Goal: Task Accomplishment & Management: Complete application form

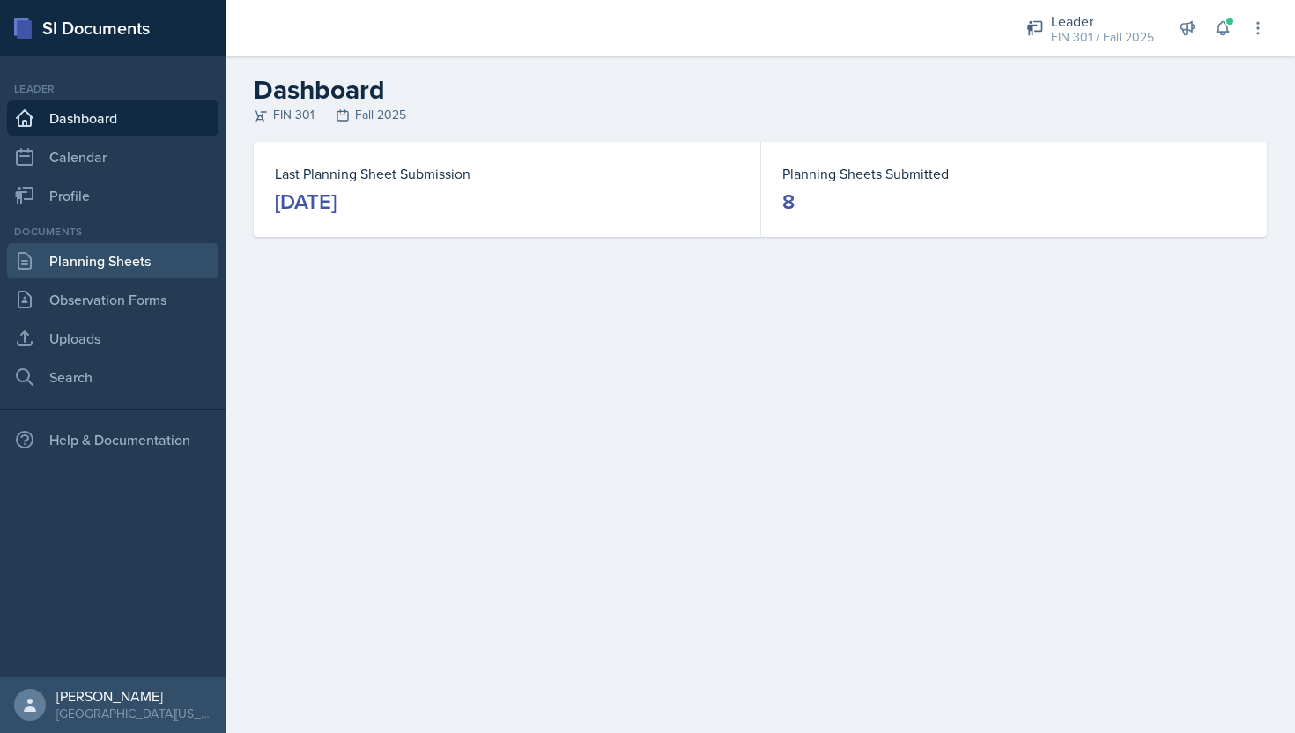
click at [148, 247] on link "Planning Sheets" at bounding box center [112, 260] width 211 height 35
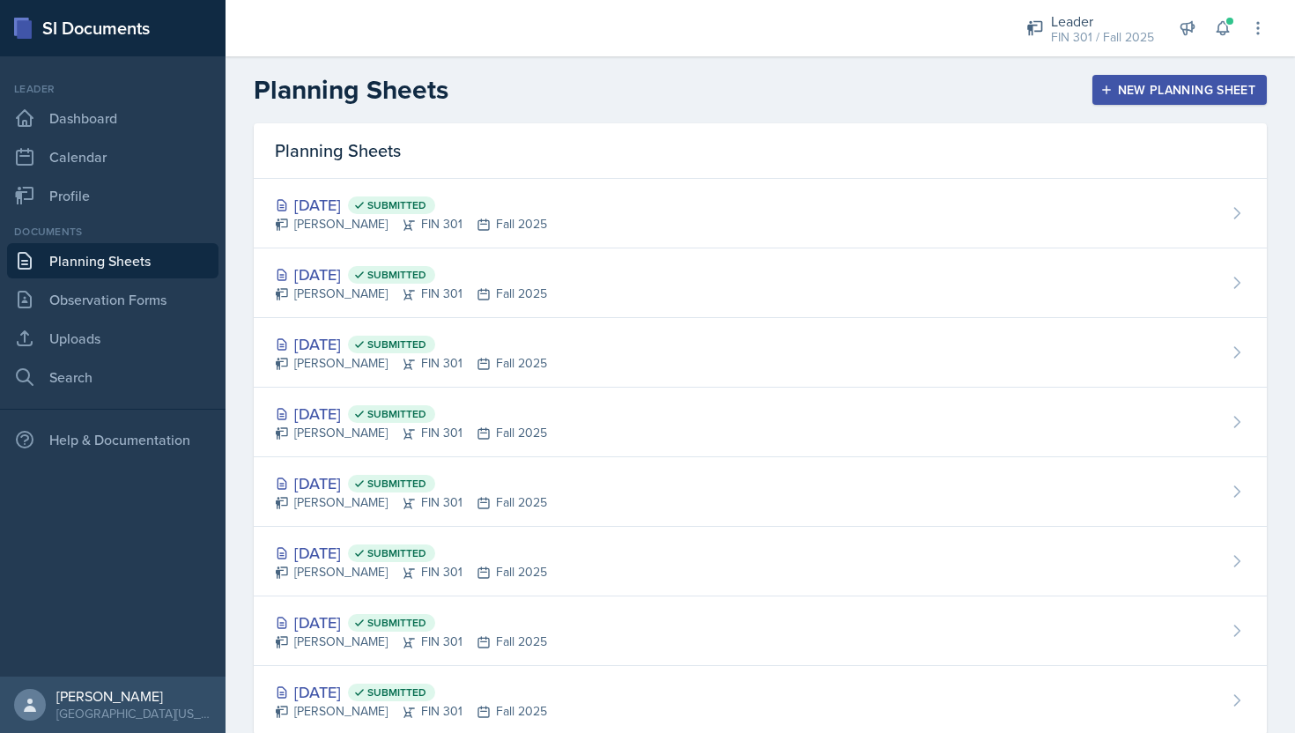
click at [1121, 92] on div "New Planning Sheet" at bounding box center [1179, 90] width 151 height 14
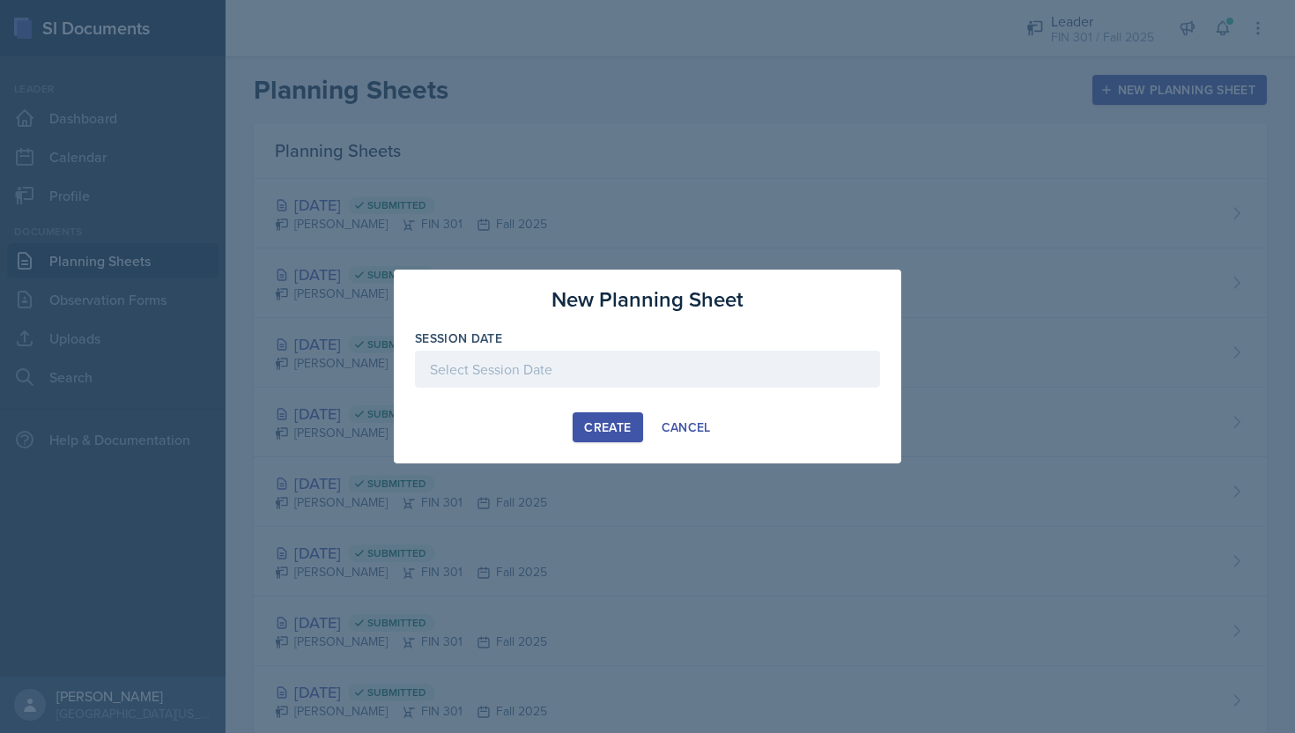
click at [614, 371] on div at bounding box center [647, 369] width 465 height 37
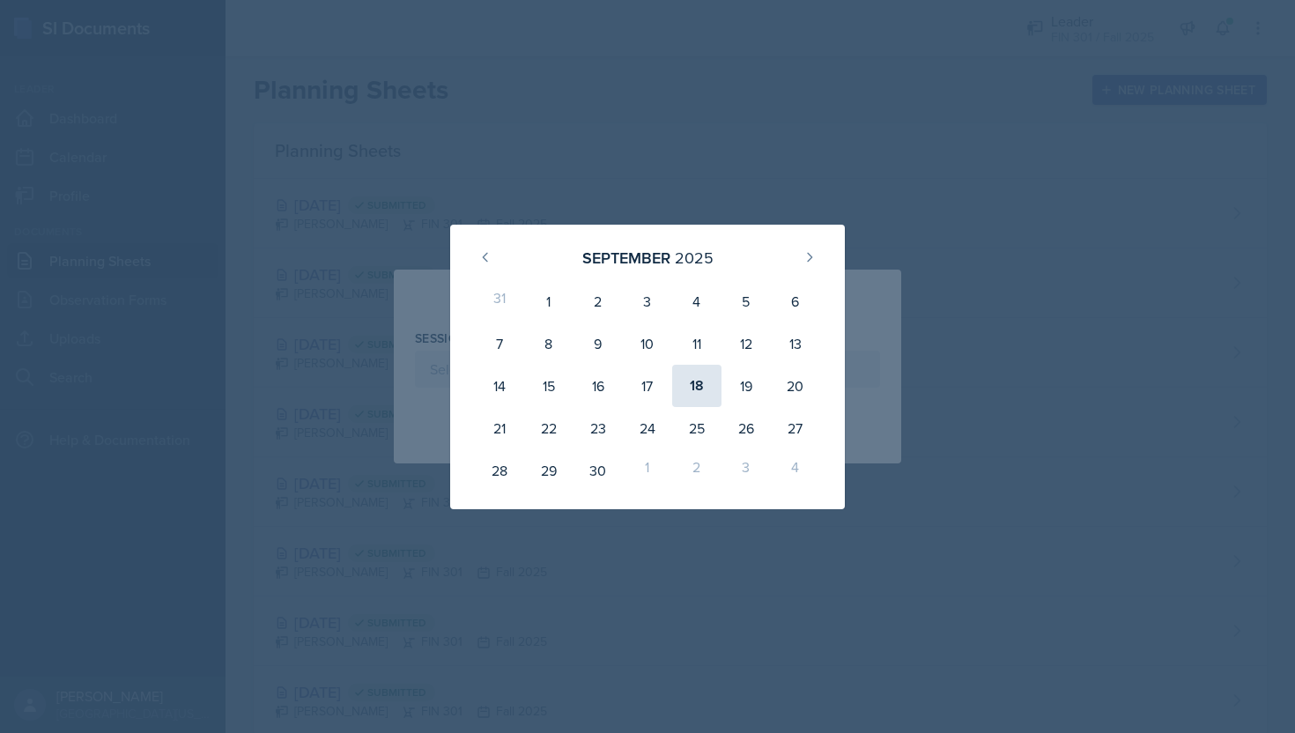
click at [702, 393] on div "18" at bounding box center [696, 386] width 49 height 42
type input "[DATE]"
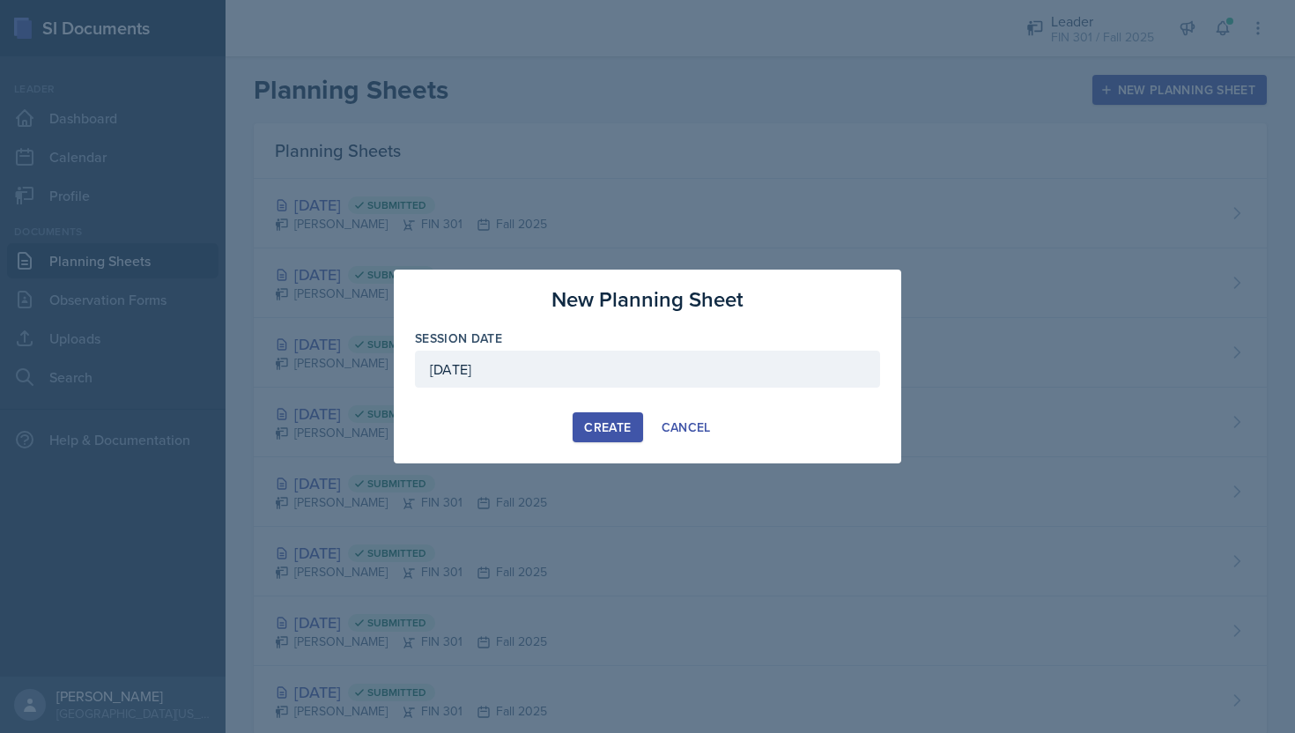
click at [609, 428] on div "Create" at bounding box center [607, 427] width 47 height 14
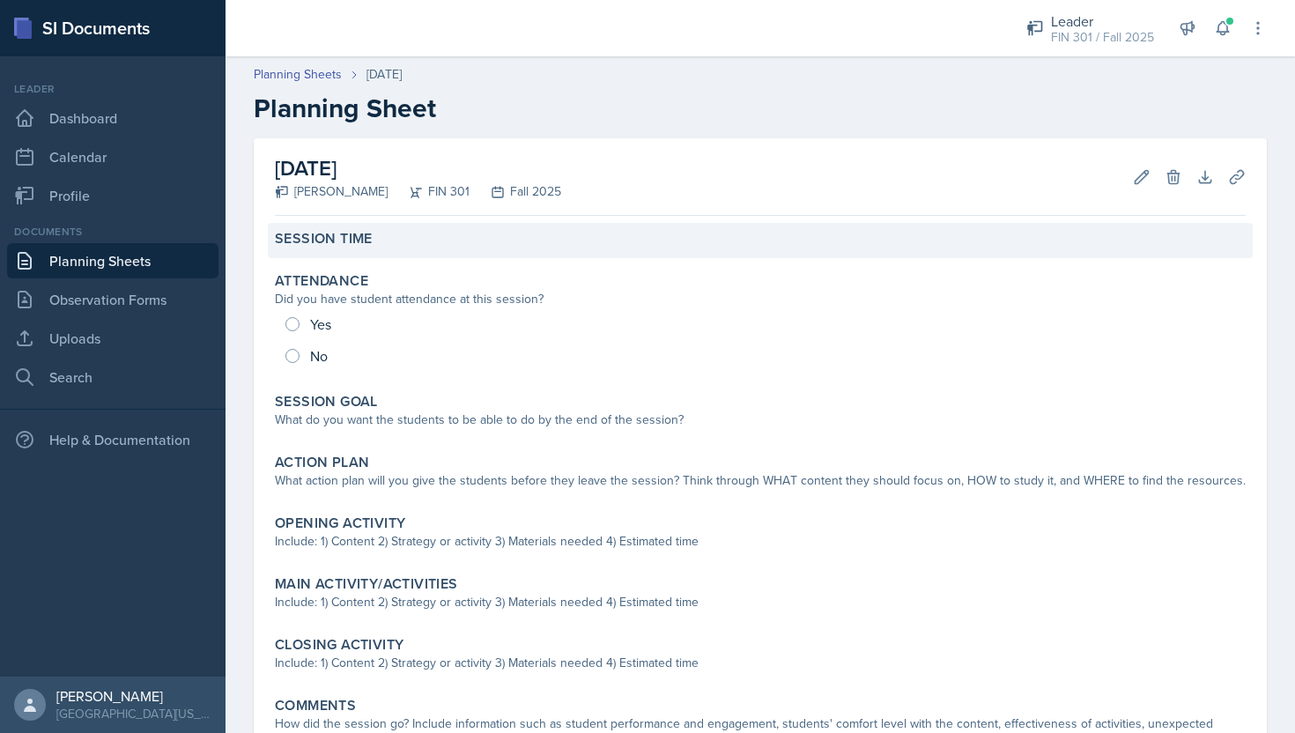
click at [360, 244] on label "Session Time" at bounding box center [324, 239] width 98 height 18
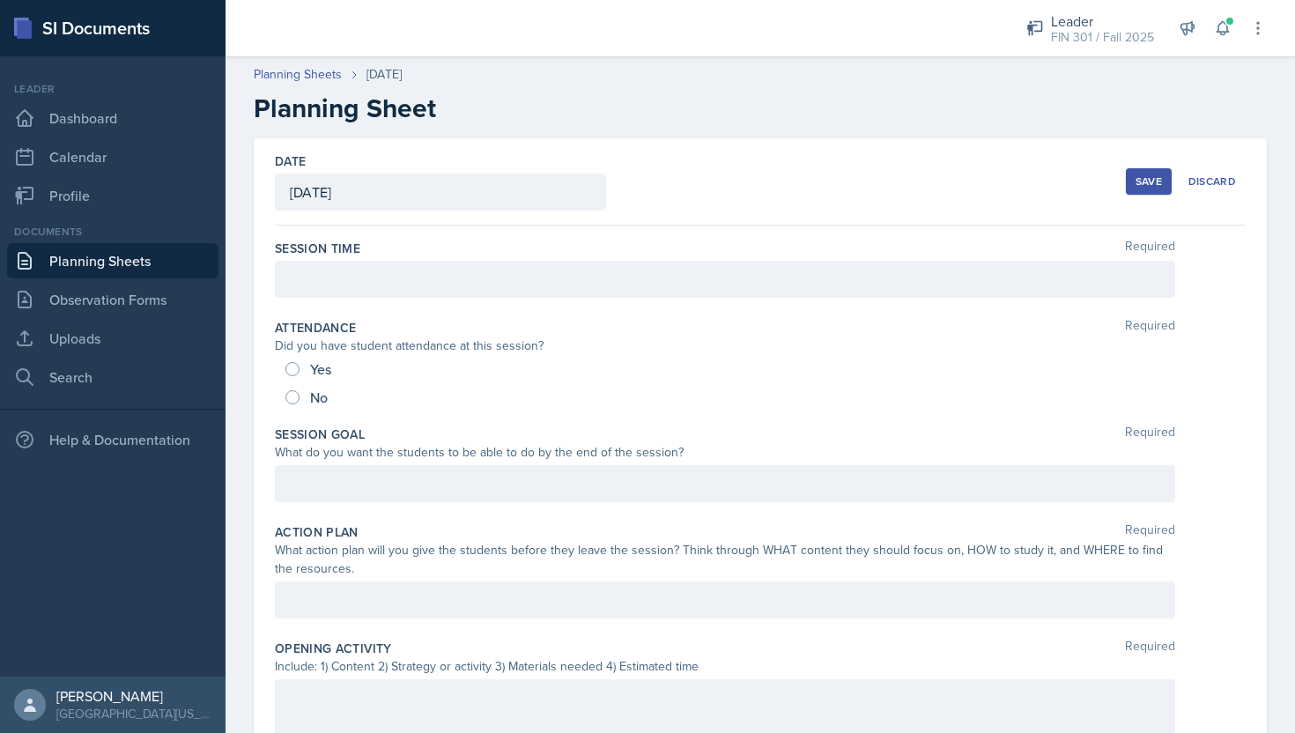
click at [362, 273] on div at bounding box center [725, 279] width 900 height 37
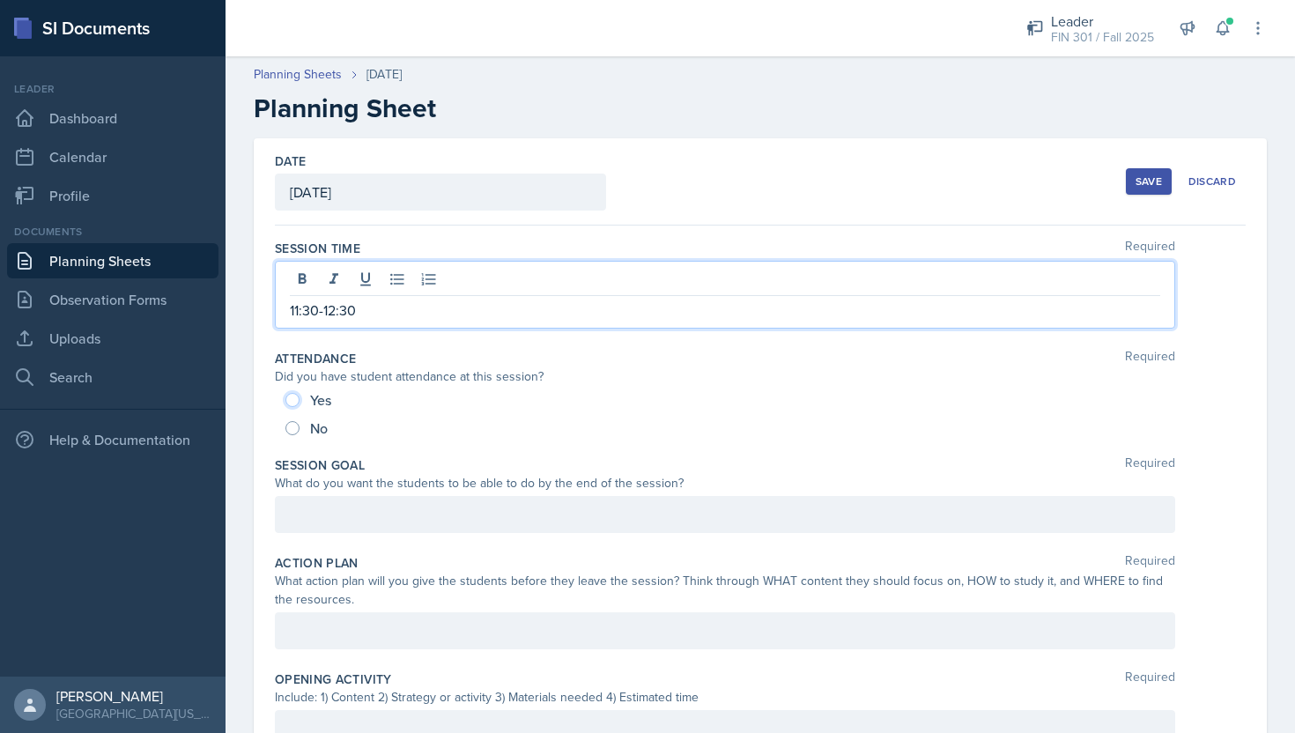
click at [296, 400] on input "Yes" at bounding box center [292, 400] width 14 height 14
radio input "true"
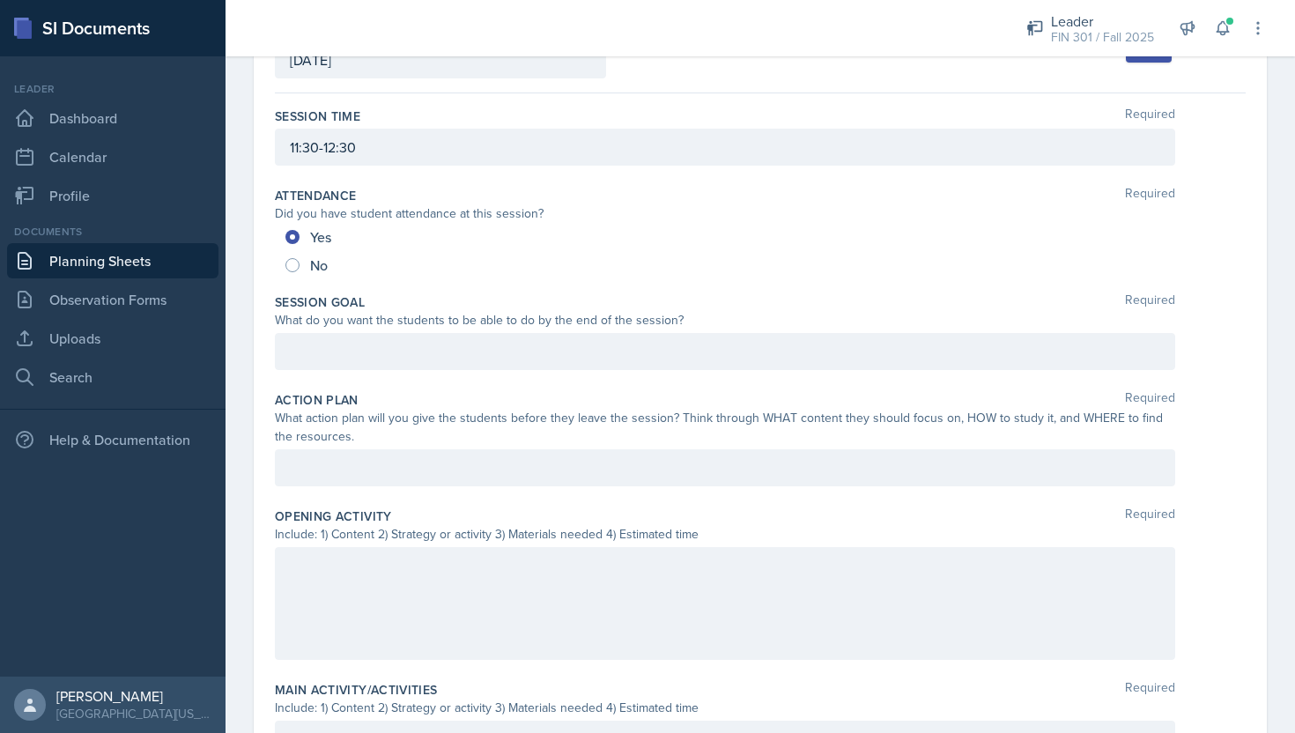
scroll to position [163, 0]
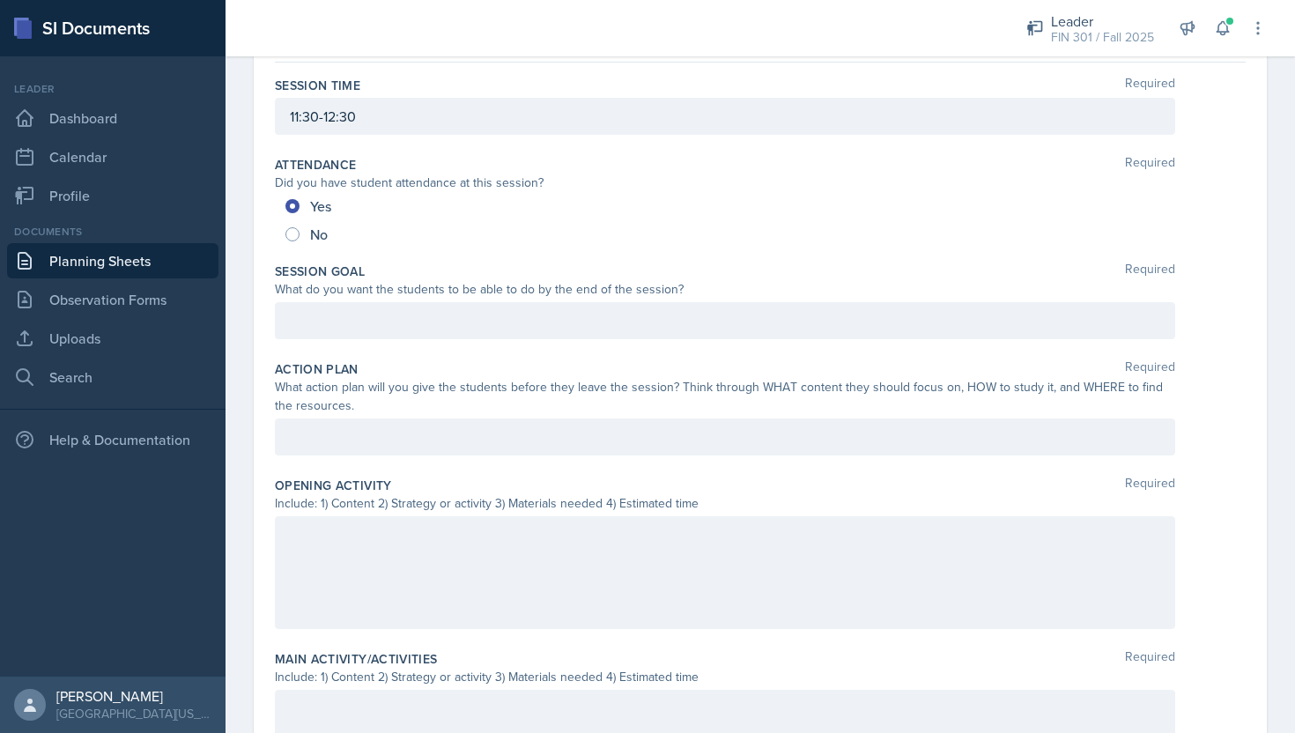
click at [416, 331] on p at bounding box center [725, 320] width 870 height 21
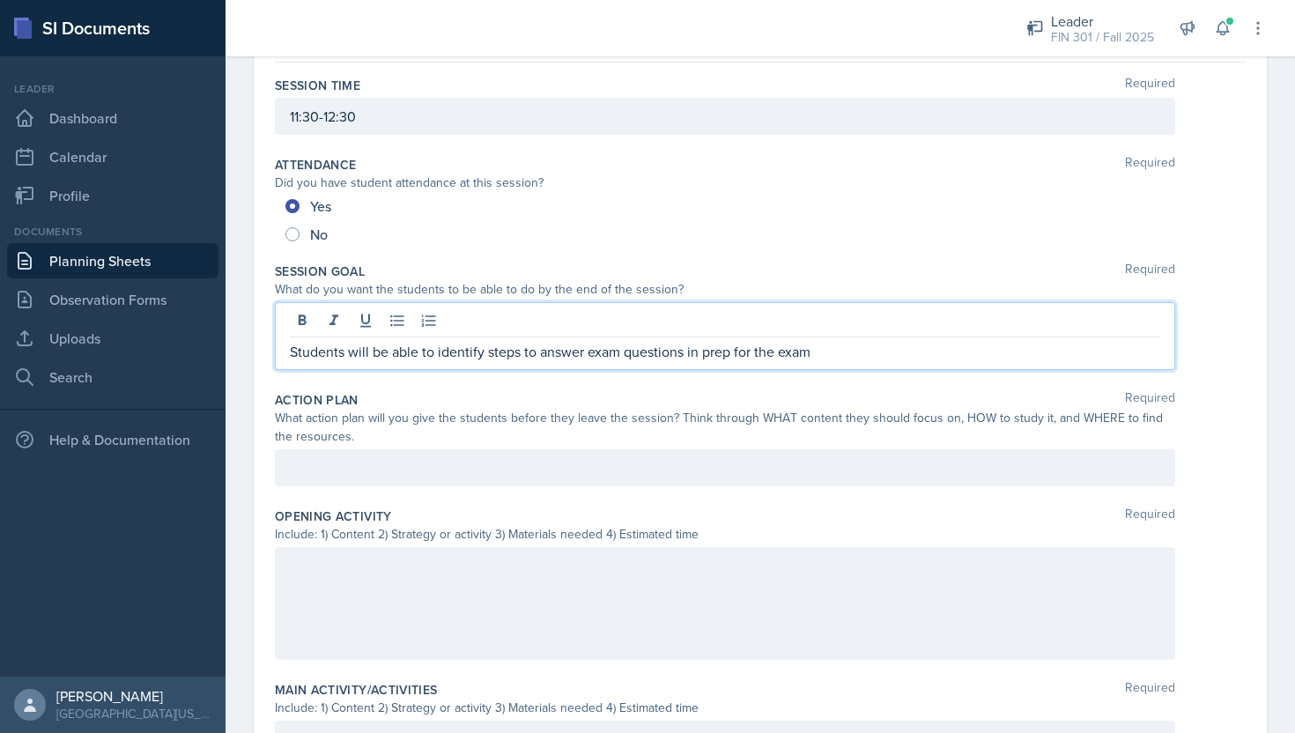
click at [395, 463] on div at bounding box center [725, 467] width 900 height 37
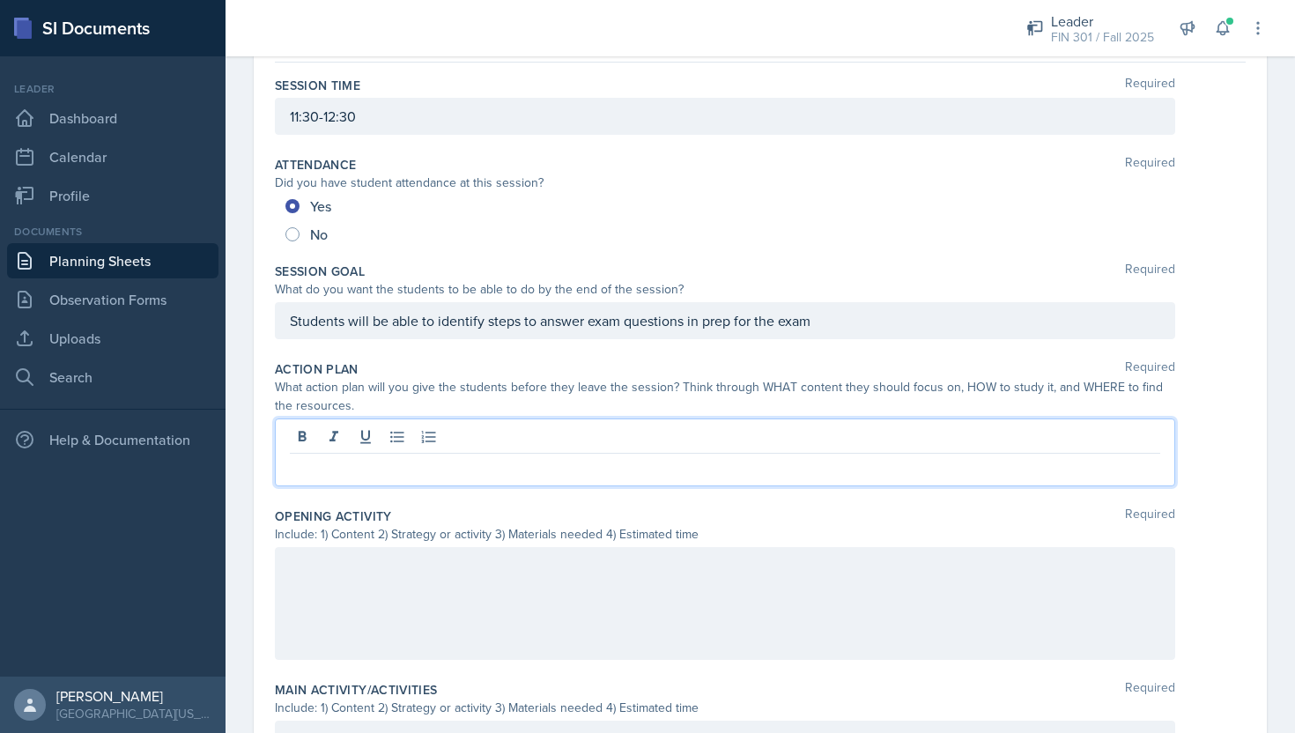
scroll to position [132, 0]
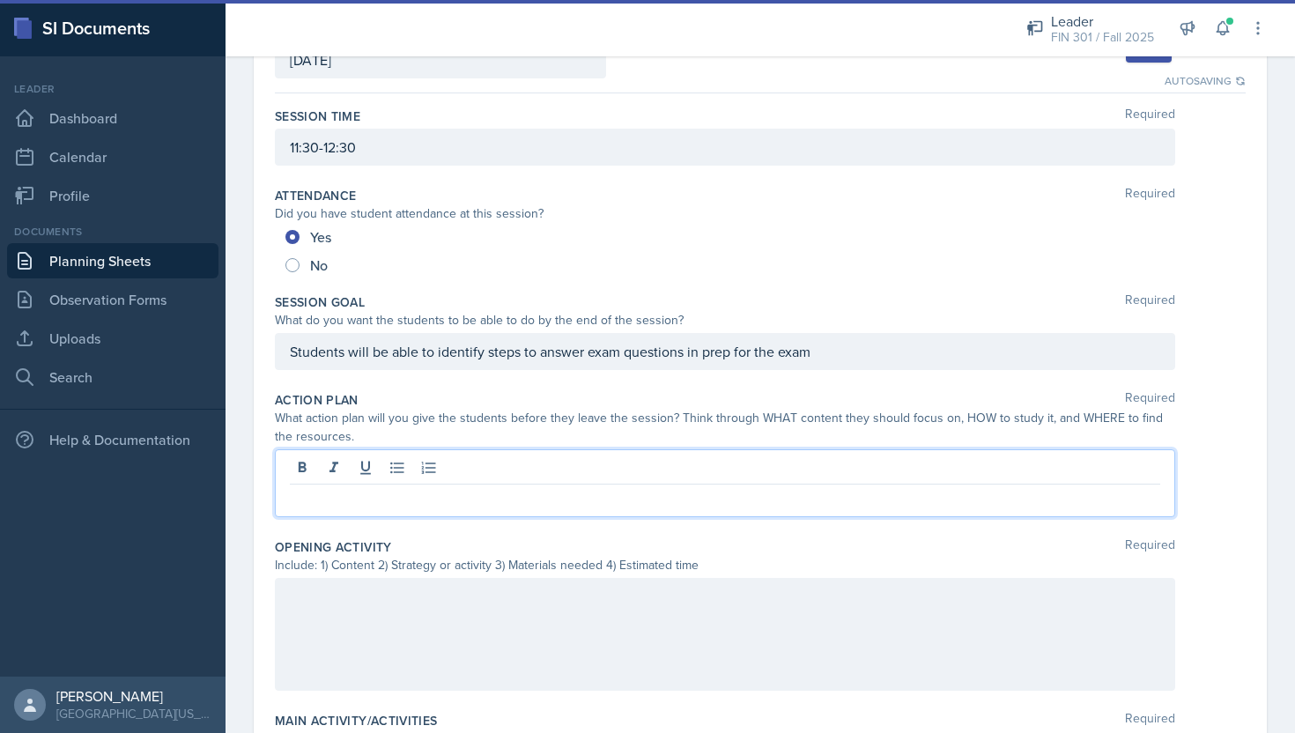
paste div
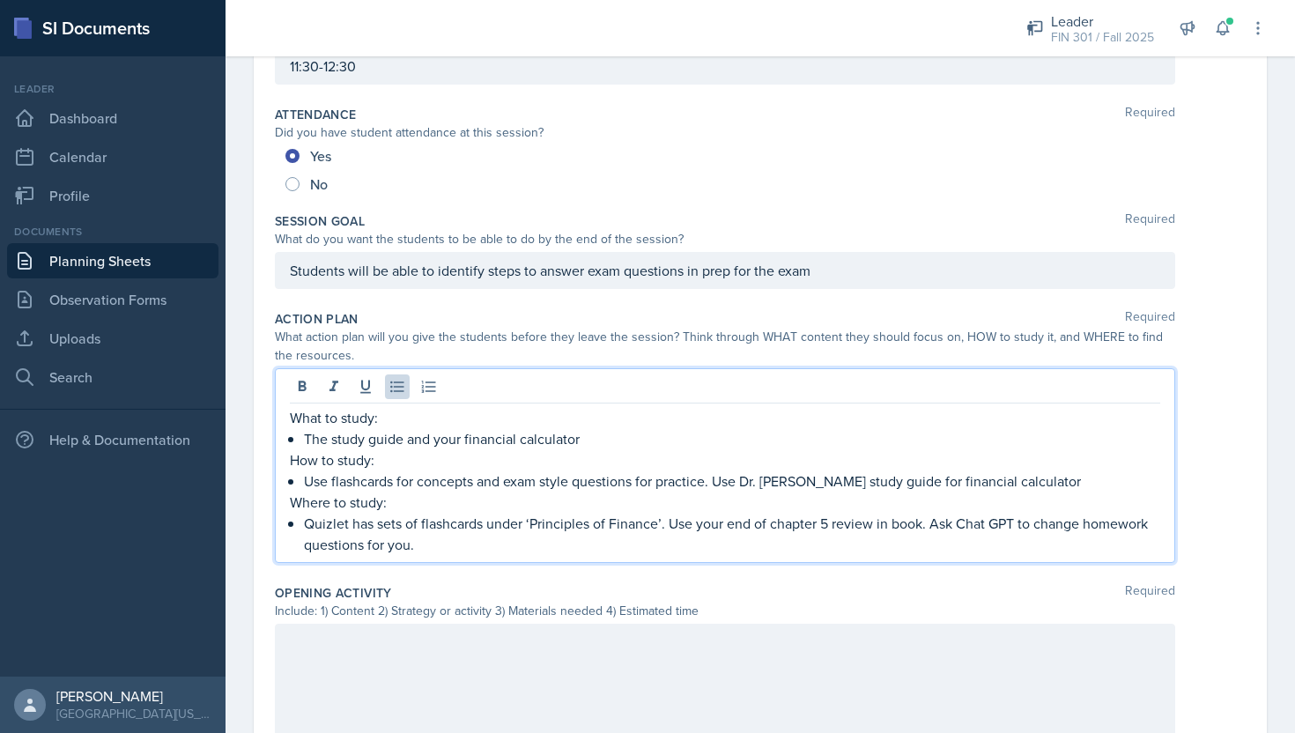
scroll to position [215, 0]
click at [794, 484] on p "Use flashcards for concepts and exam-style questions for practice. Use [PERSON_…" at bounding box center [732, 479] width 856 height 21
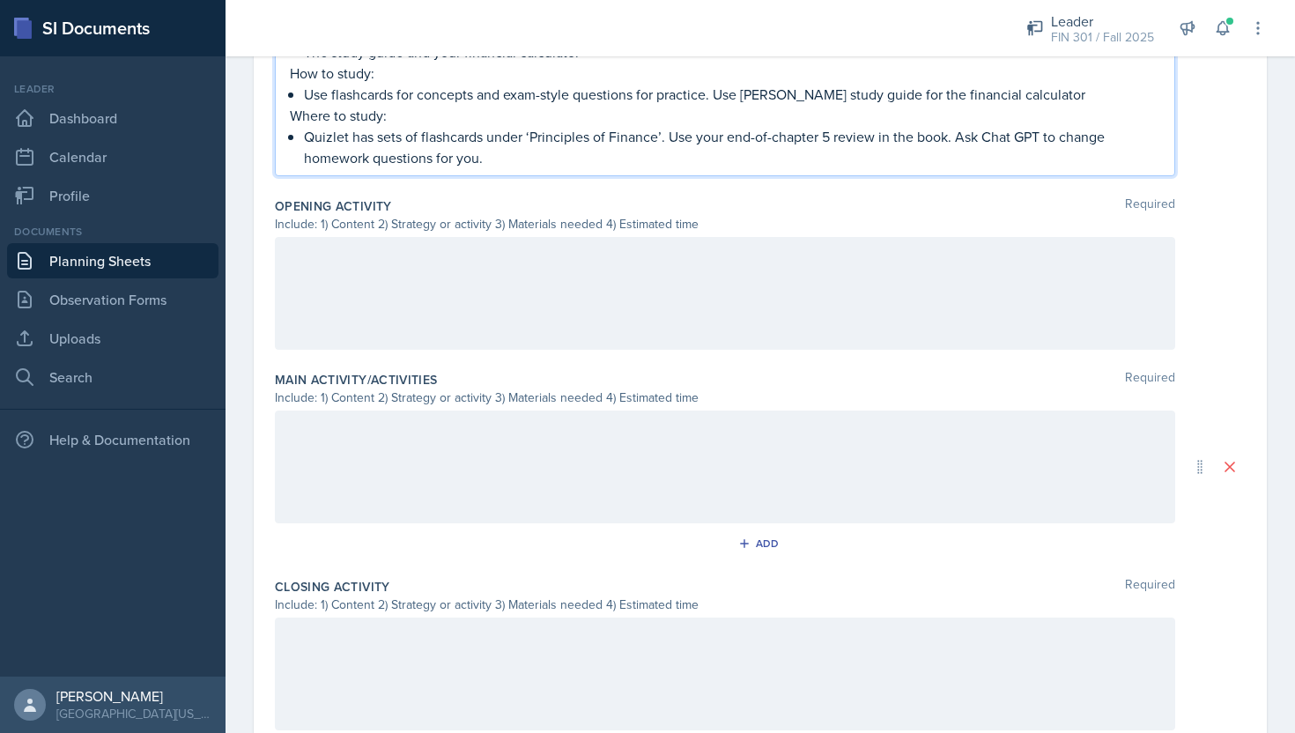
click at [387, 309] on div at bounding box center [725, 293] width 900 height 113
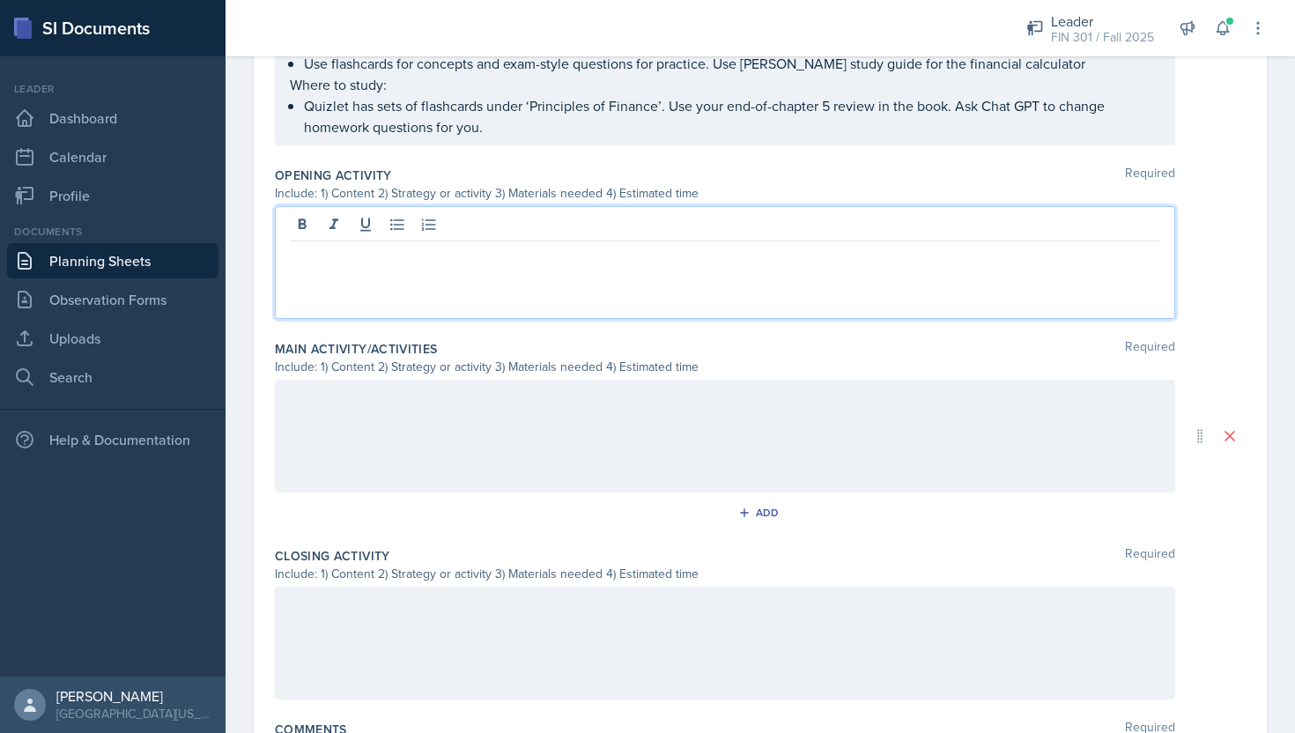
scroll to position [600, 0]
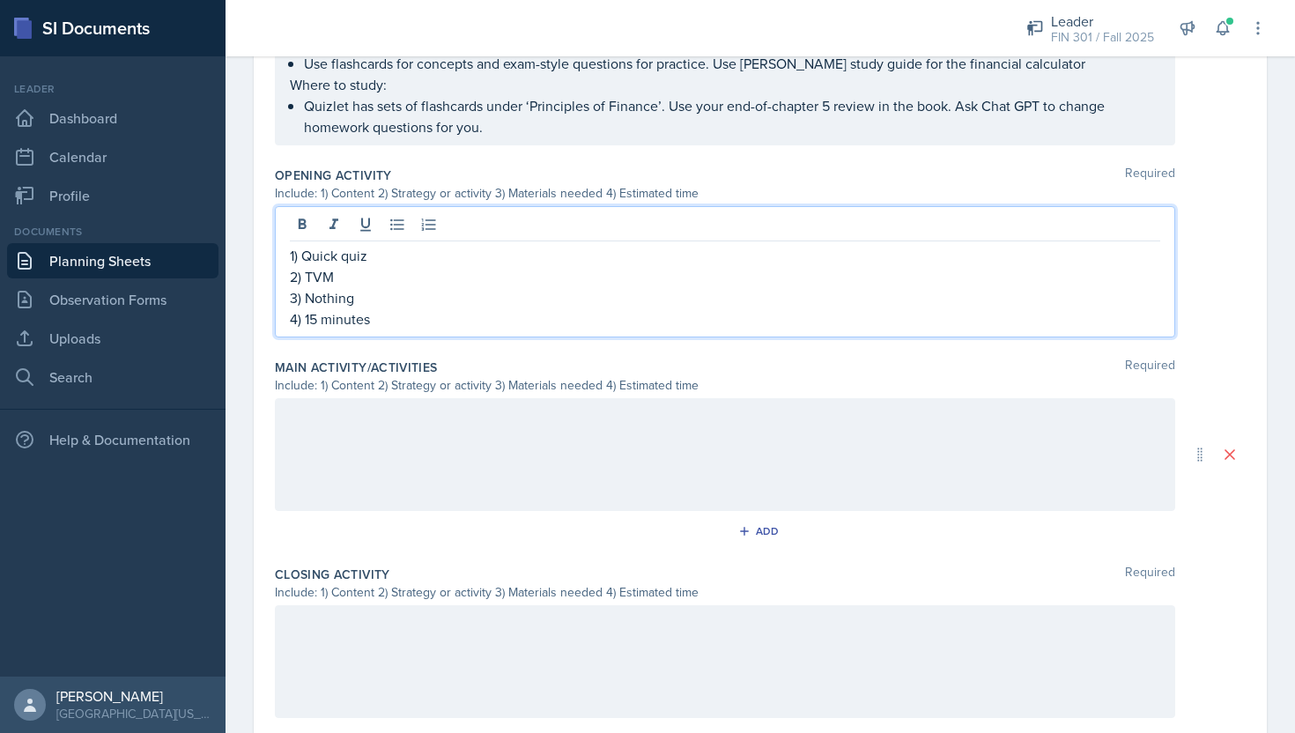
click at [375, 437] on div at bounding box center [725, 454] width 900 height 113
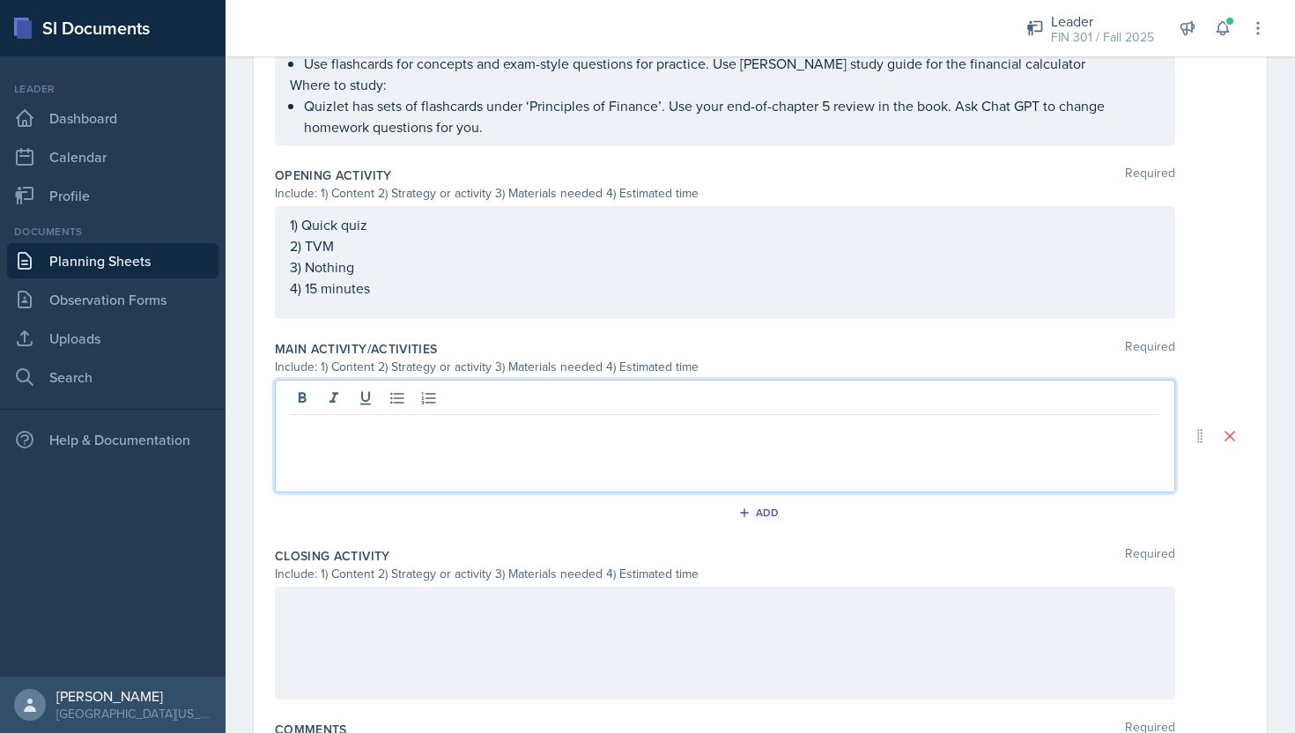
scroll to position [631, 0]
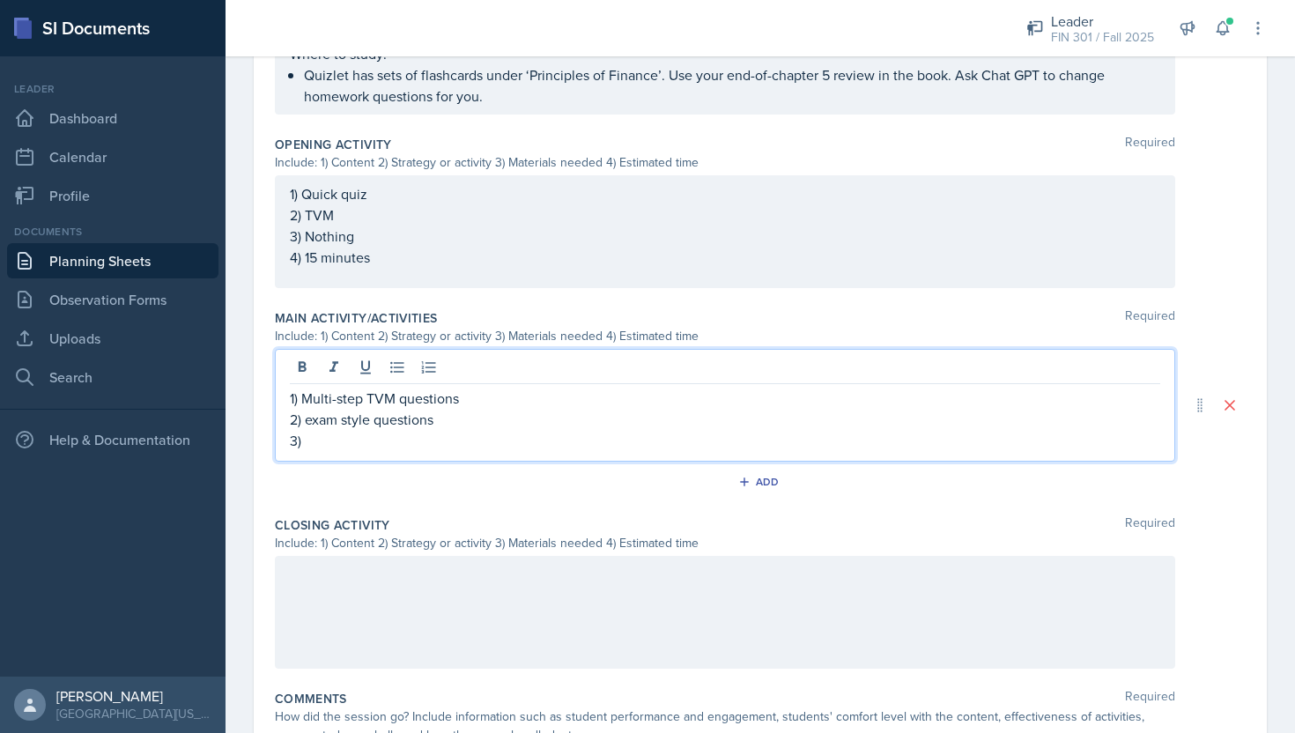
click at [340, 445] on p "3)" at bounding box center [725, 440] width 870 height 21
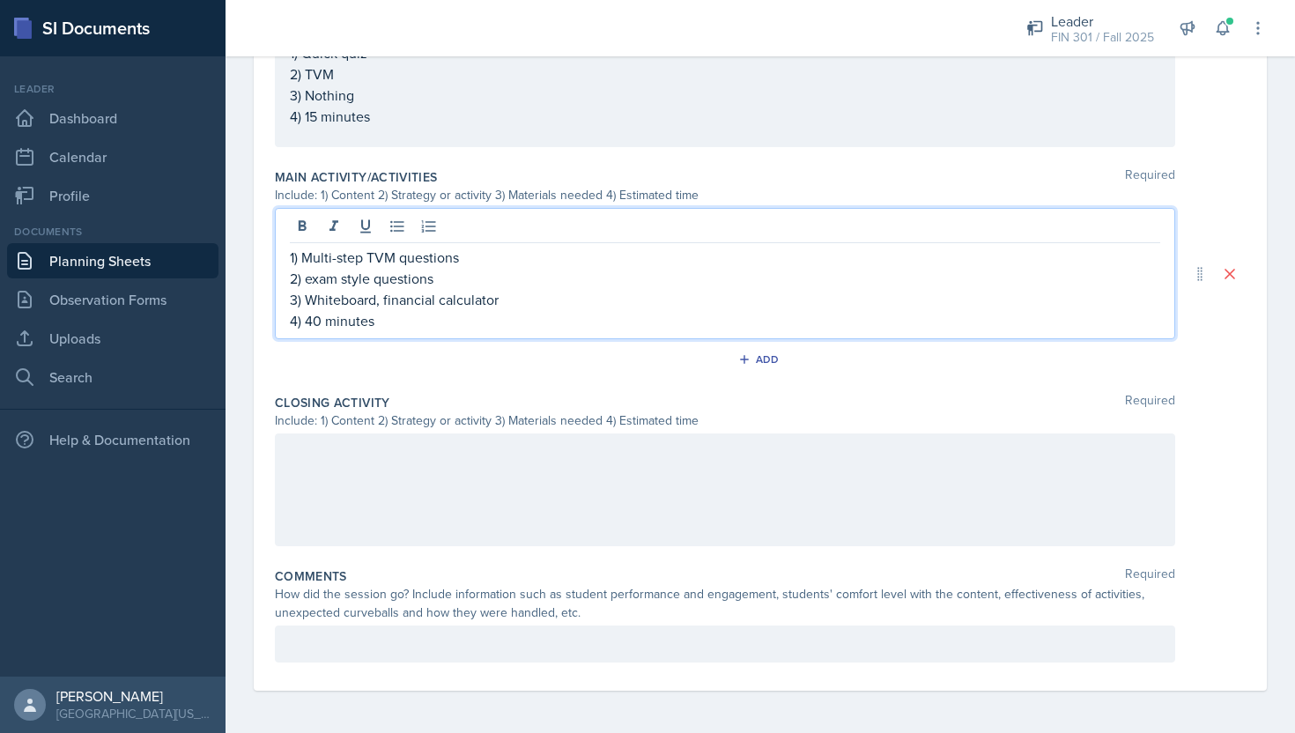
click at [356, 455] on div at bounding box center [725, 489] width 900 height 113
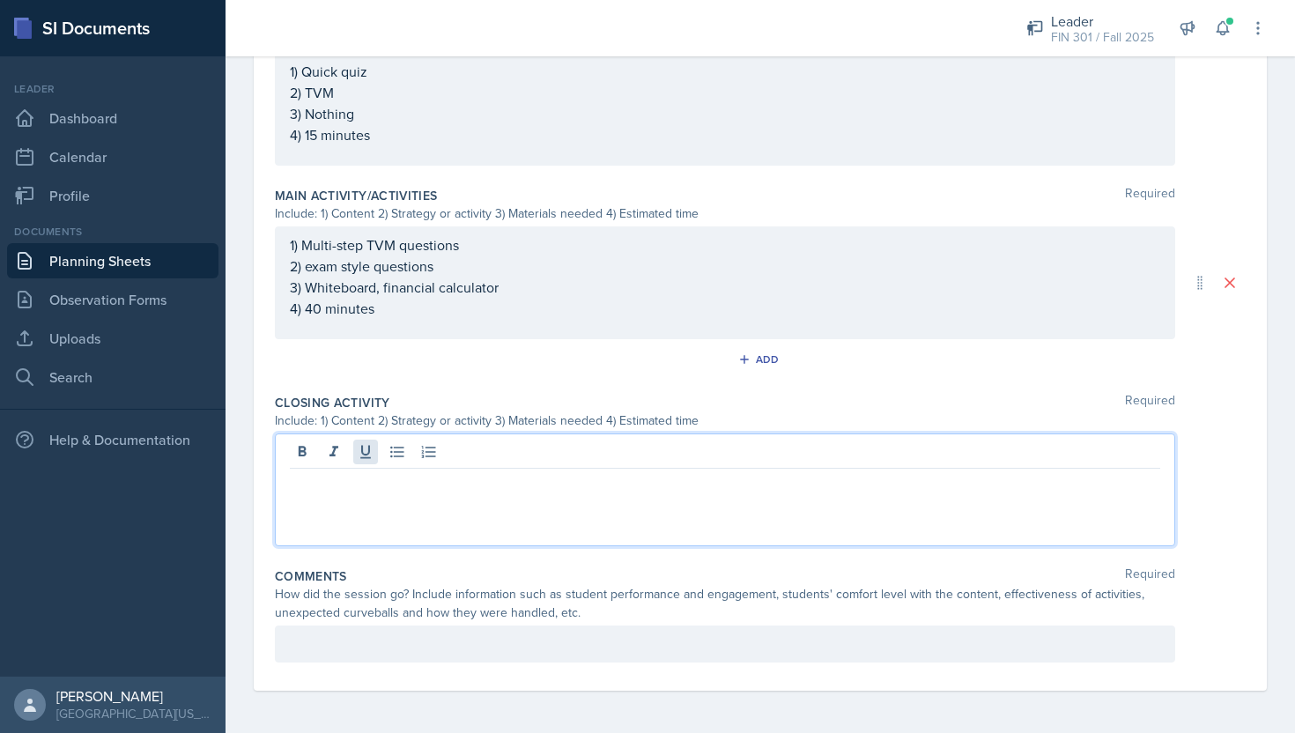
scroll to position [753, 0]
click at [363, 528] on p "3)" at bounding box center [725, 524] width 870 height 21
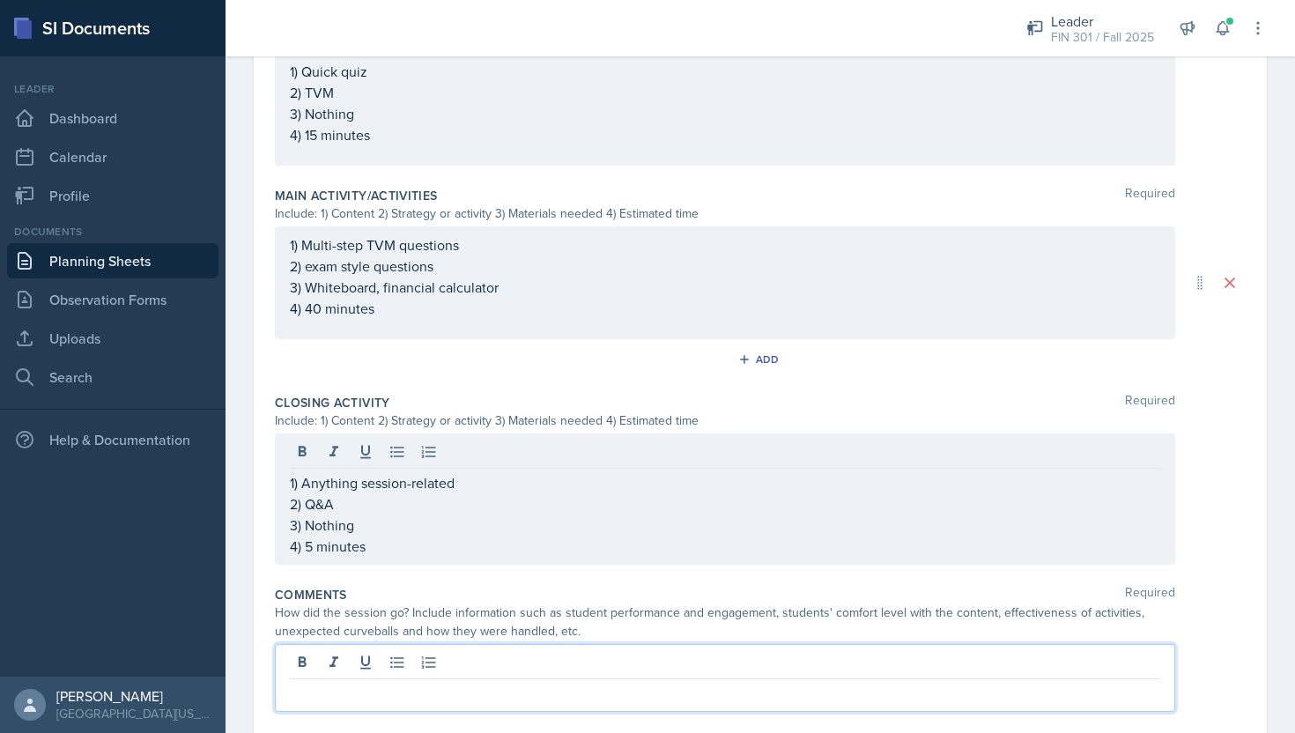
click at [373, 661] on div at bounding box center [725, 678] width 900 height 68
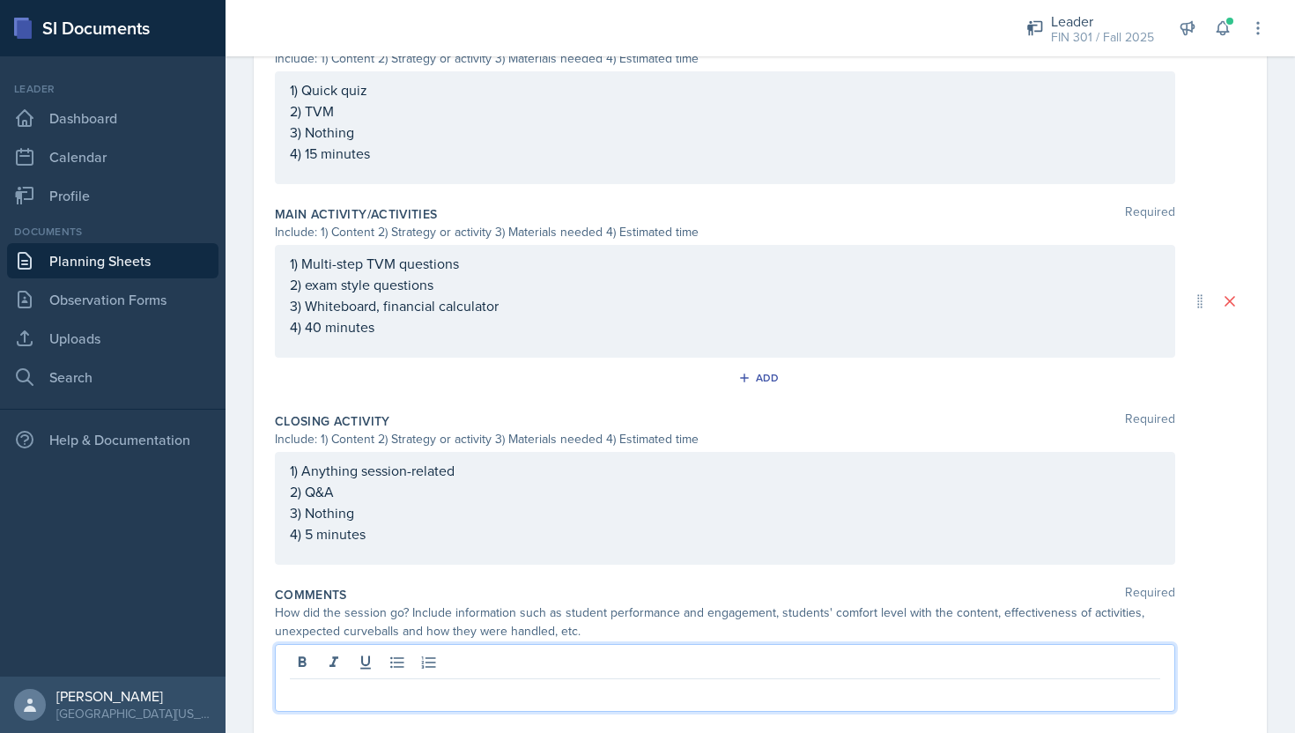
scroll to position [784, 0]
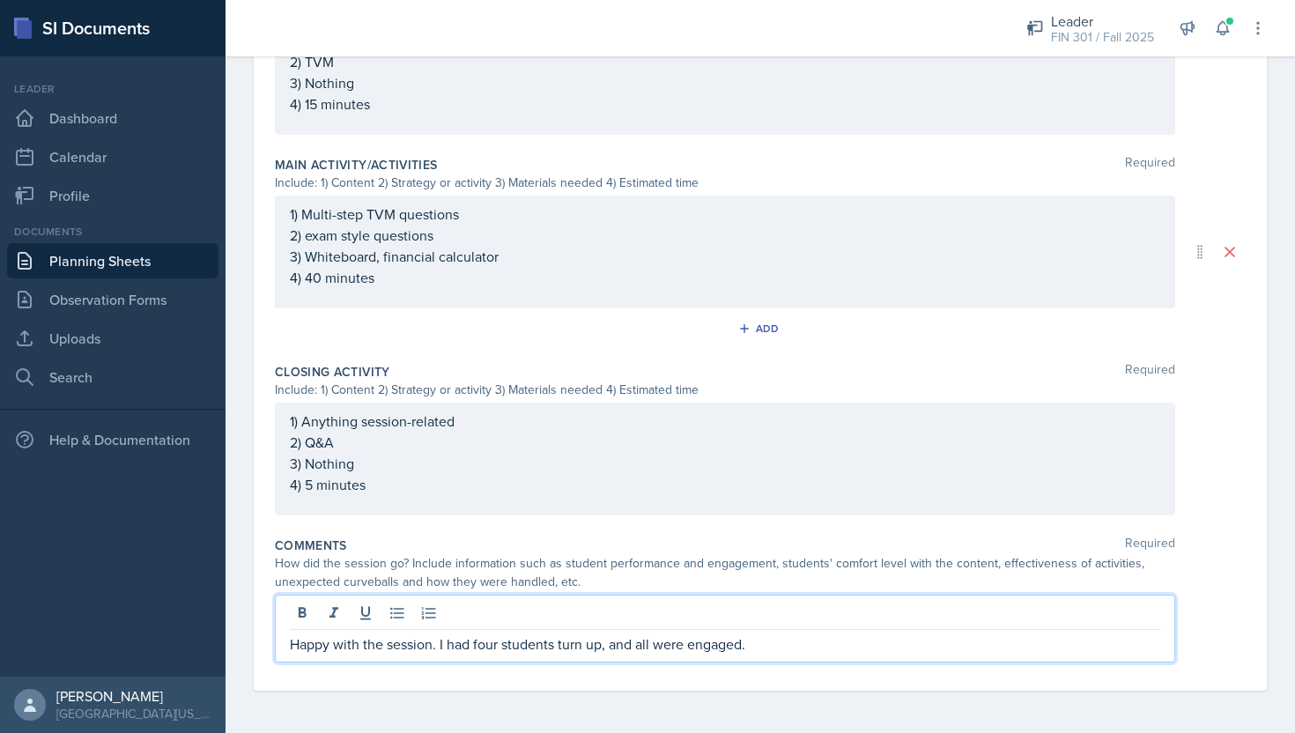
click at [777, 643] on p "Happy with the session. I had four students turn up, and all were engaged." at bounding box center [725, 643] width 870 height 21
click at [1113, 647] on p "Happy with the session. I had four students turn up, and all were engaged. They…" at bounding box center [725, 643] width 870 height 21
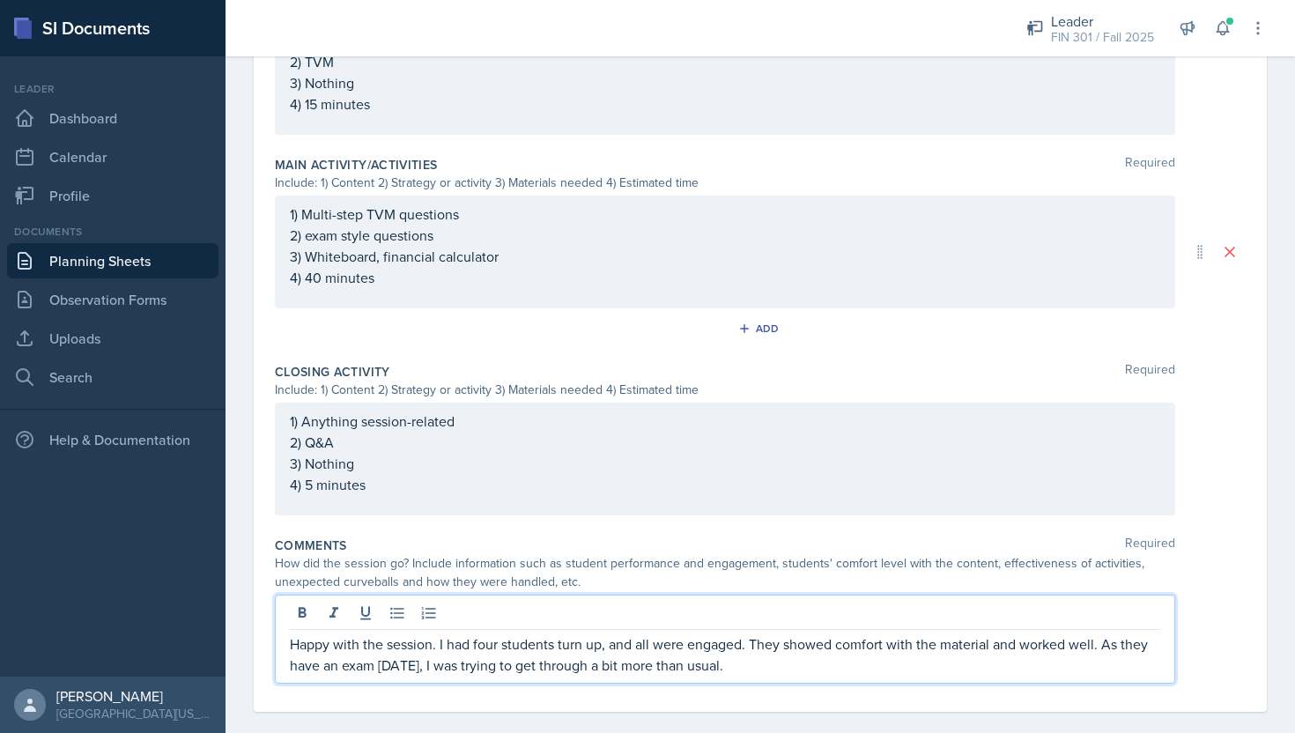
click at [786, 660] on p "Happy with the session. I had four students turn up, and all were engaged. They…" at bounding box center [725, 654] width 870 height 42
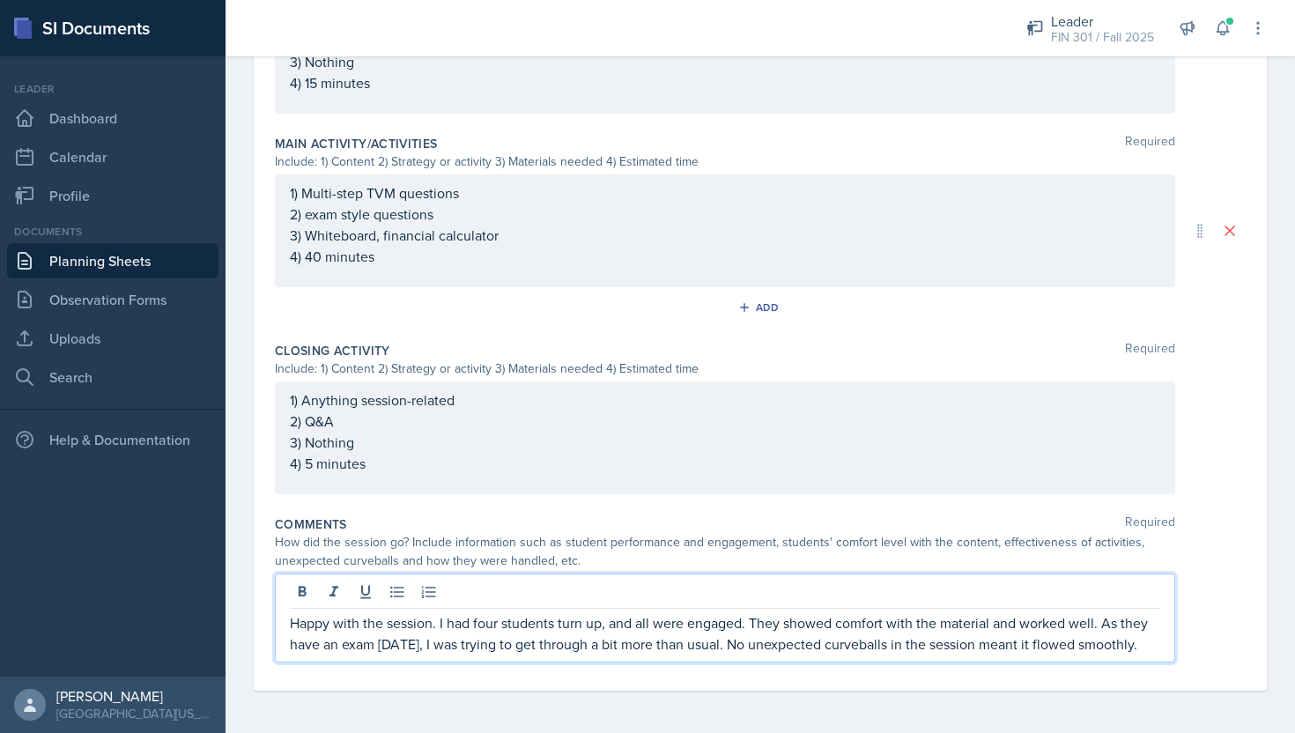
scroll to position [0, 0]
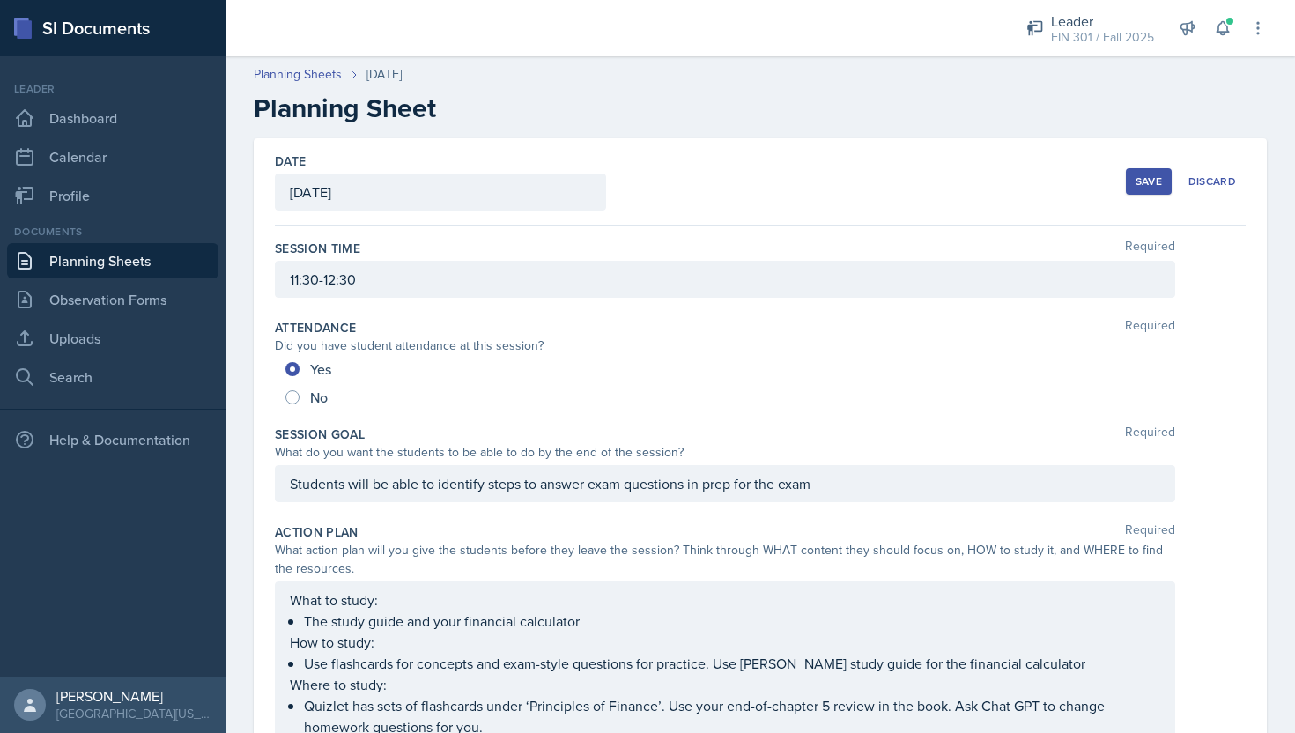
click at [1132, 179] on button "Save" at bounding box center [1149, 181] width 46 height 26
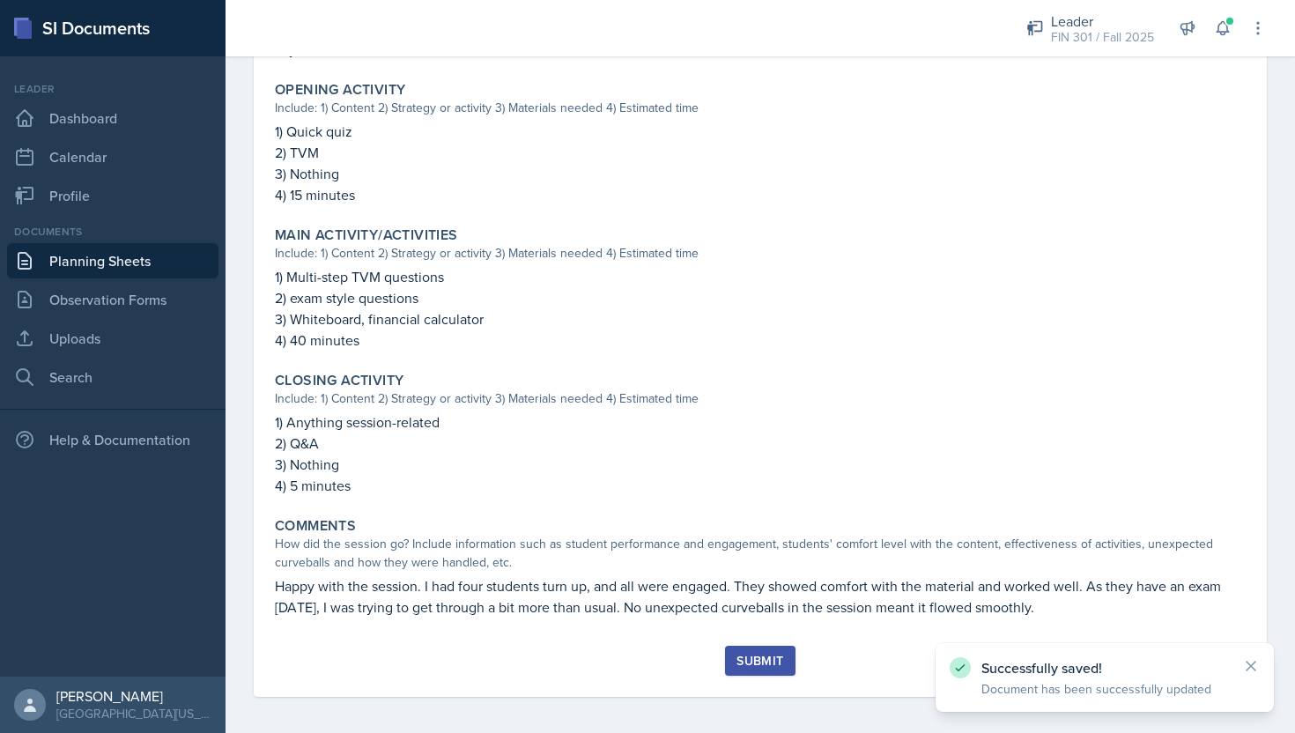
scroll to position [630, 0]
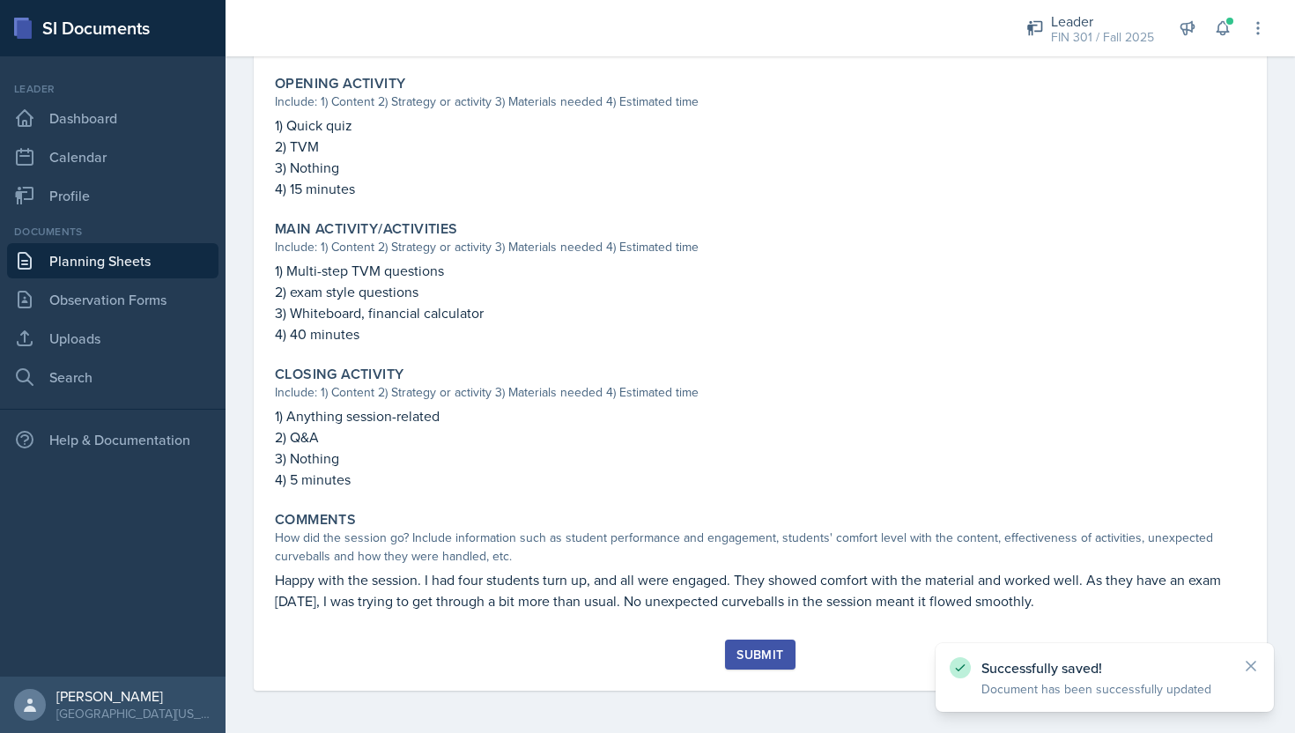
click at [753, 658] on div "Submit" at bounding box center [759, 654] width 47 height 14
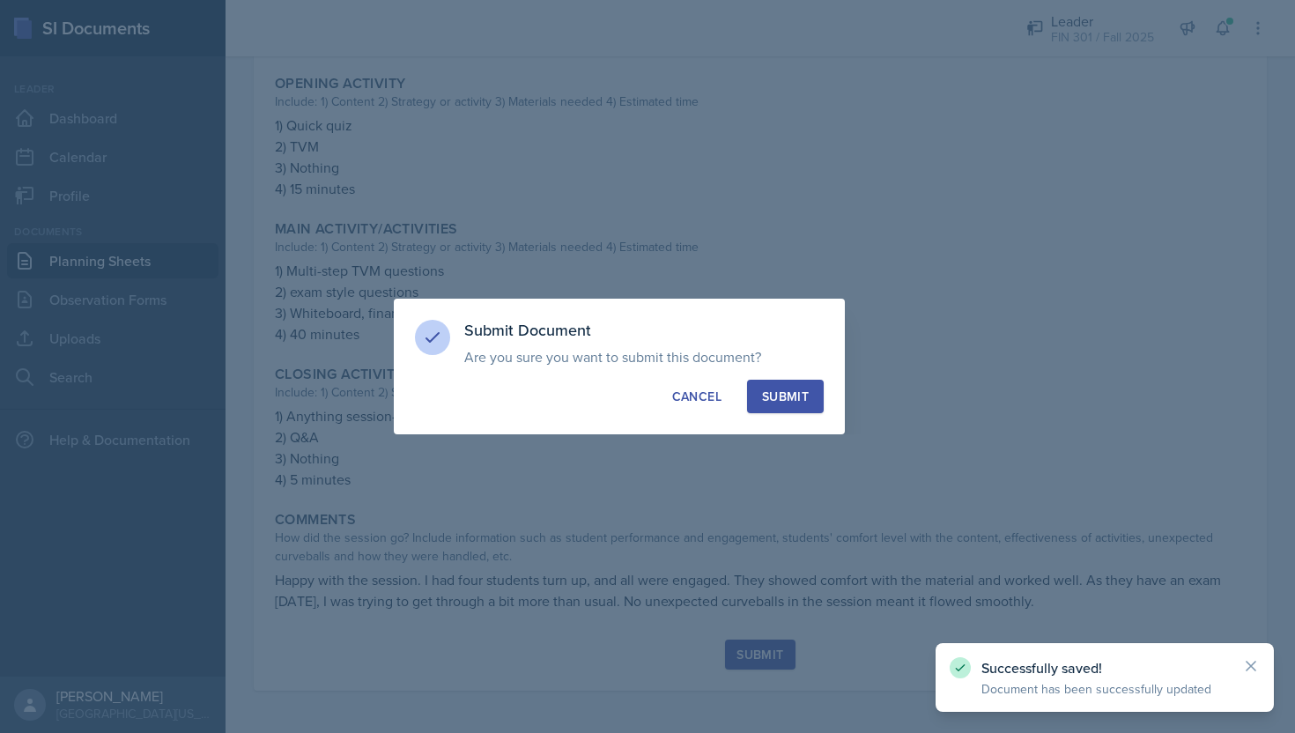
click at [775, 403] on div "Submit" at bounding box center [785, 397] width 47 height 18
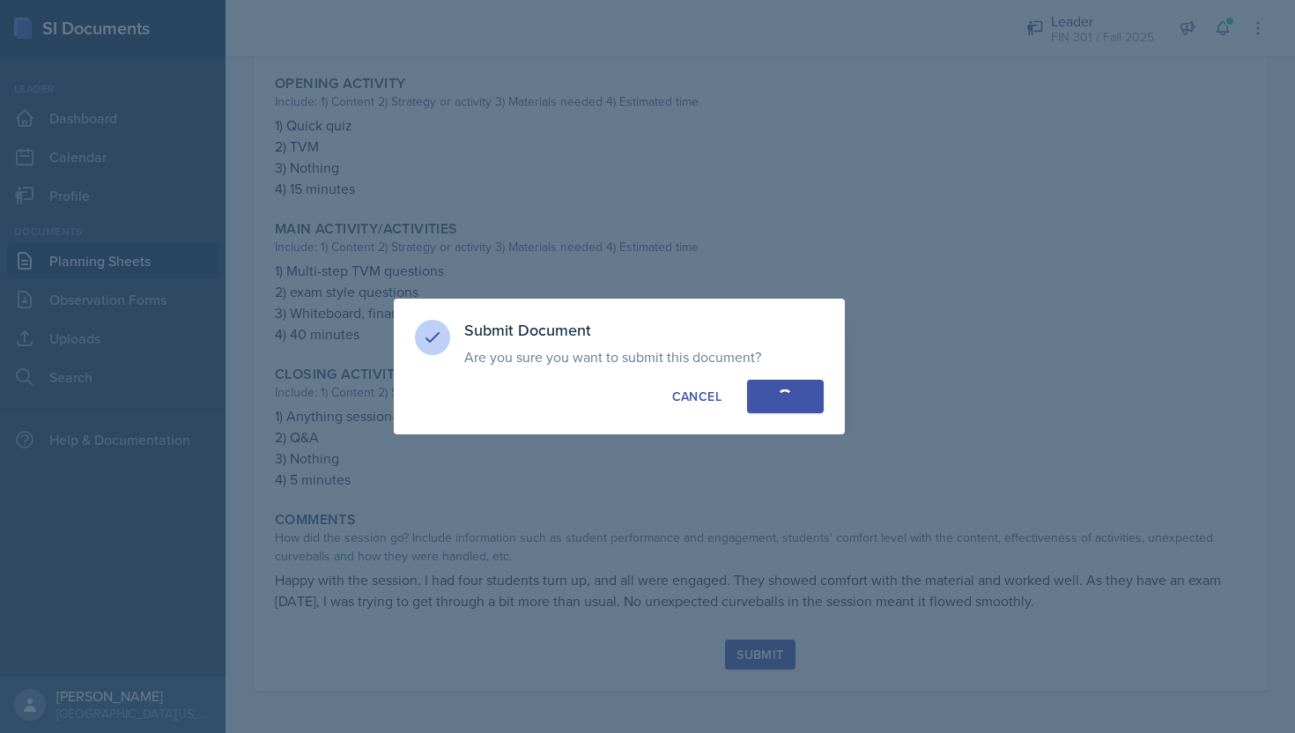
radio input "true"
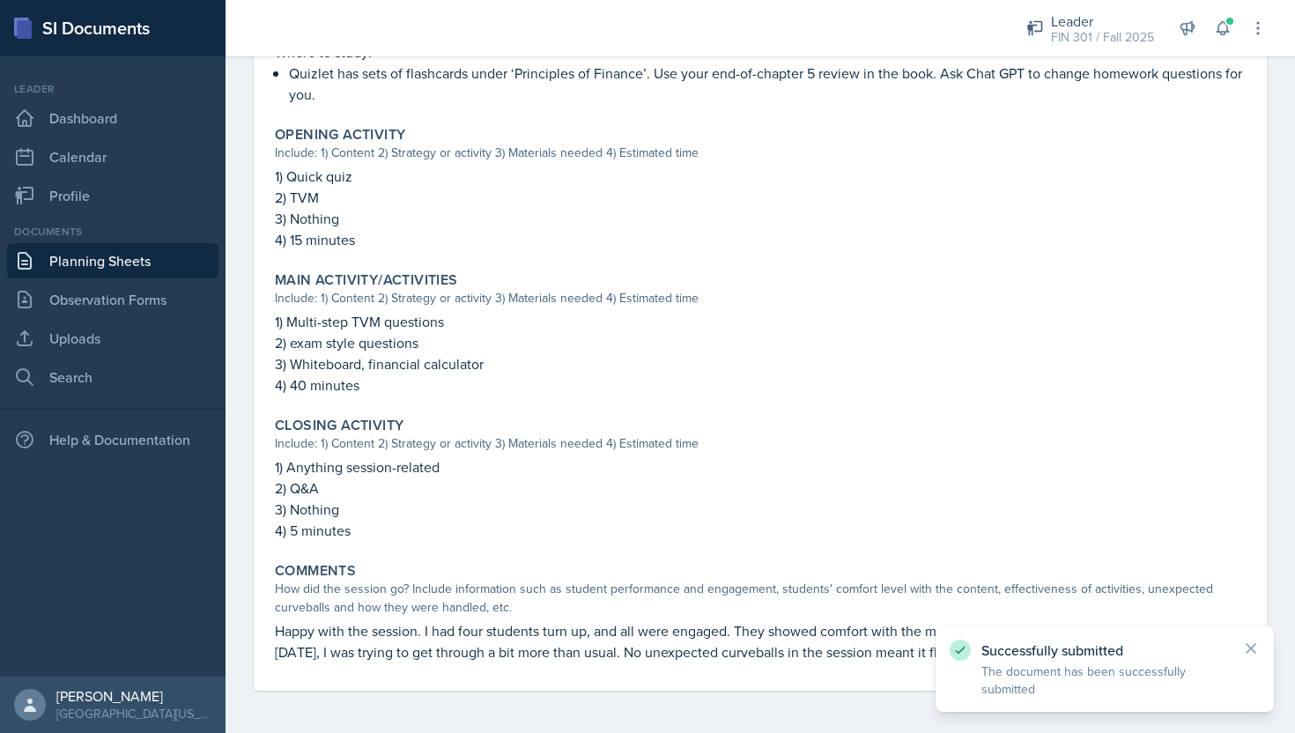
scroll to position [579, 0]
click at [118, 85] on div "Leader" at bounding box center [112, 89] width 211 height 16
click at [118, 107] on link "Dashboard" at bounding box center [112, 117] width 211 height 35
